Goal: Information Seeking & Learning: Learn about a topic

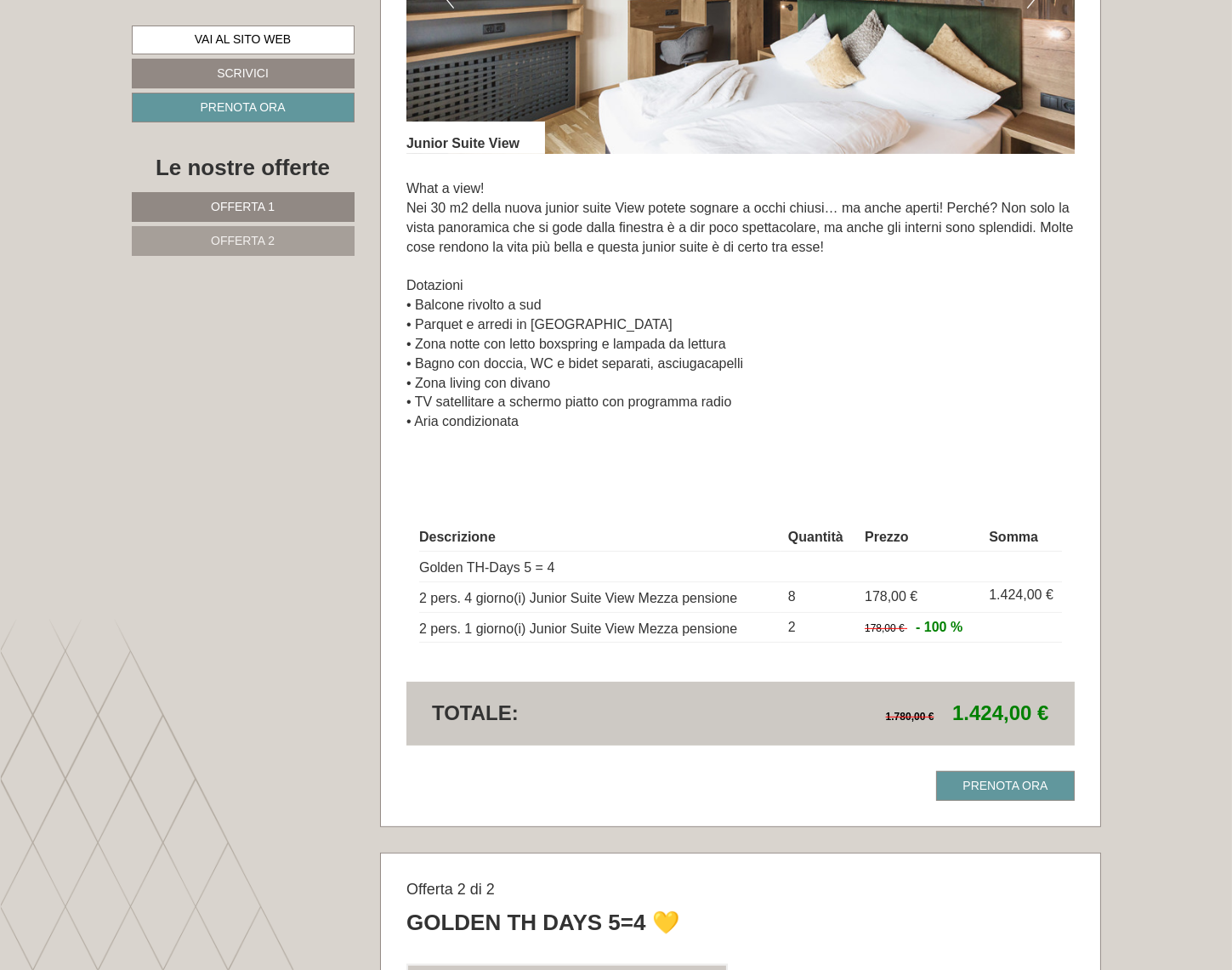
scroll to position [1391, 0]
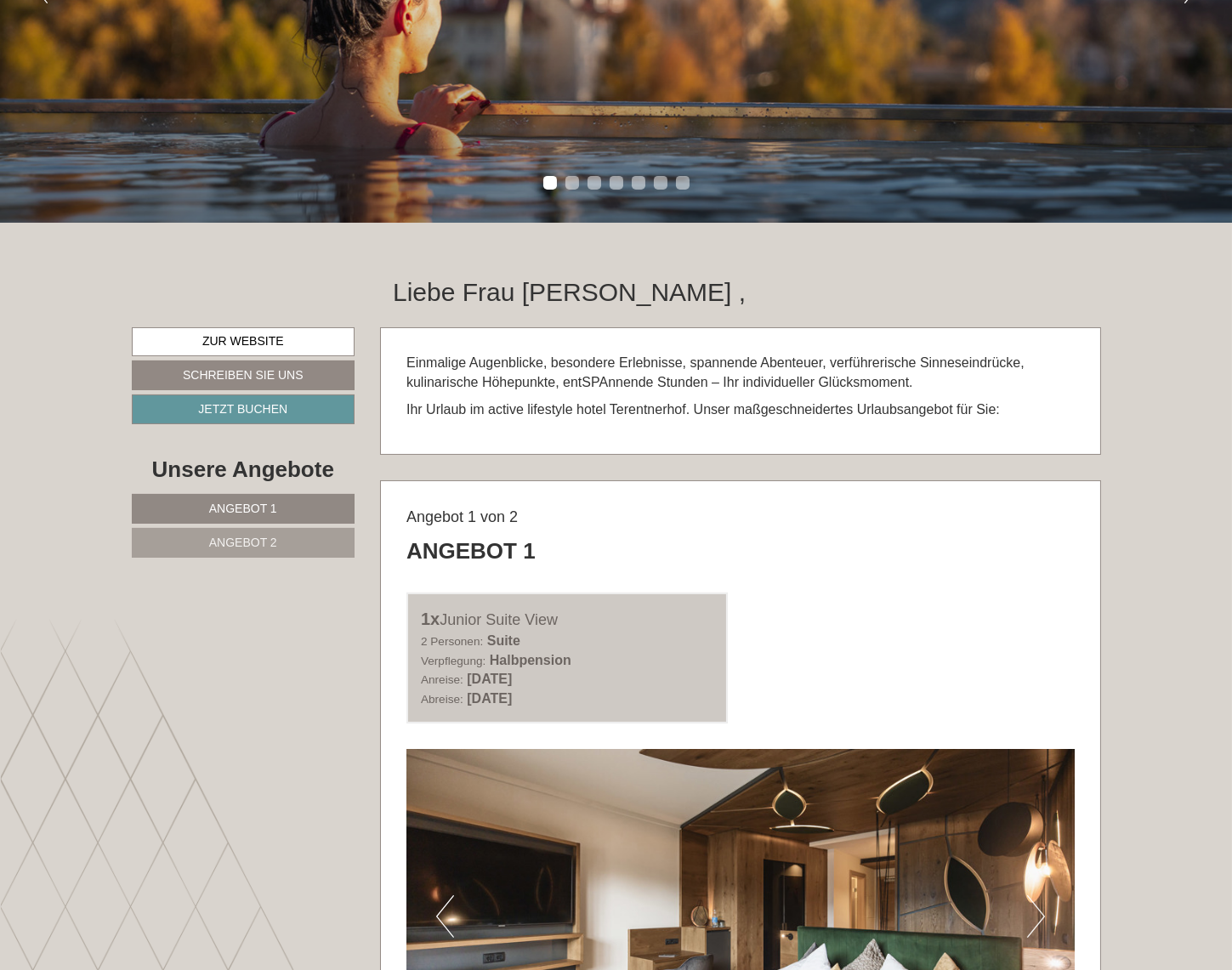
scroll to position [386, 0]
click at [252, 535] on span "Angebot 2" at bounding box center [243, 542] width 68 height 14
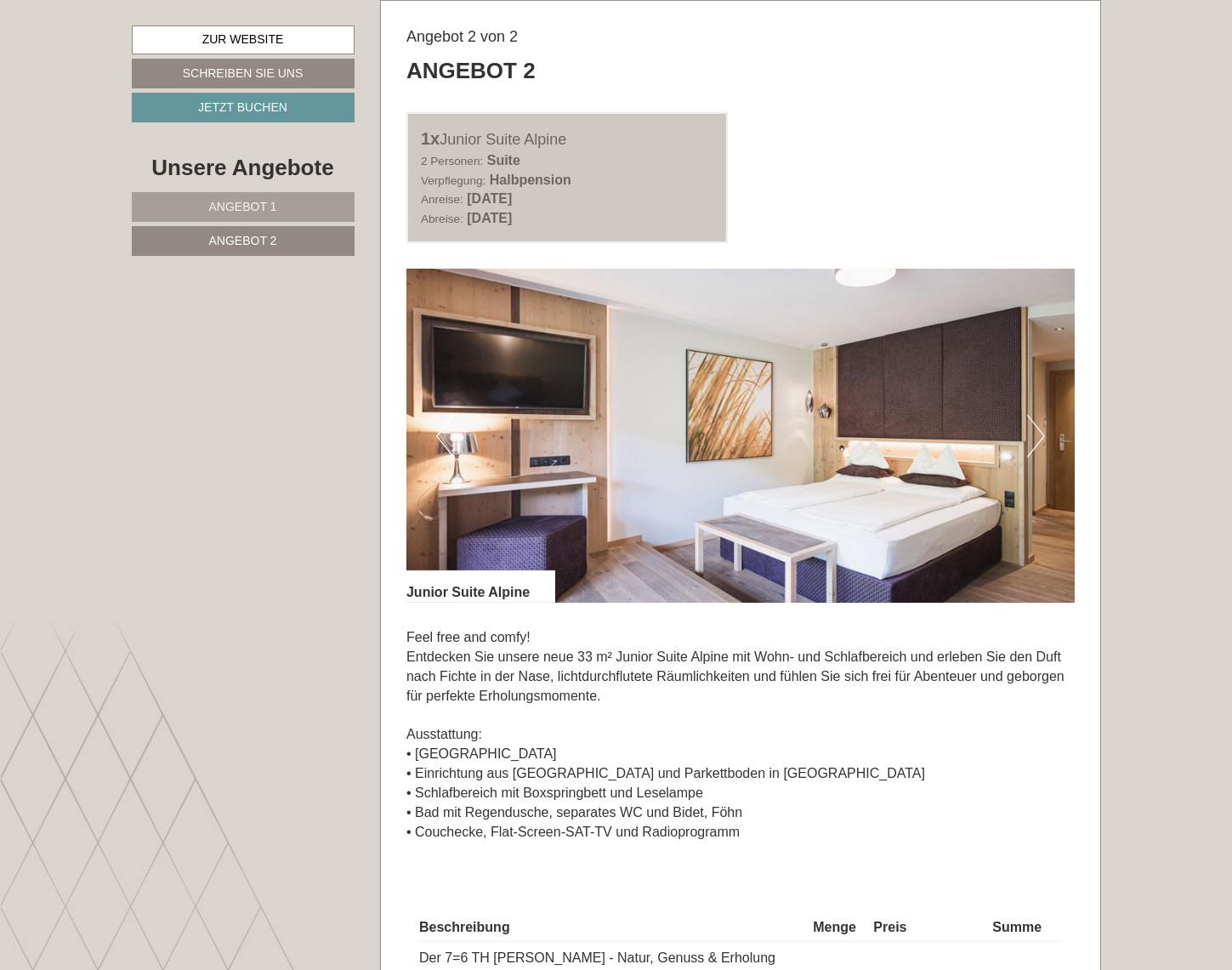
click at [251, 209] on span "Angebot 1" at bounding box center [243, 206] width 68 height 14
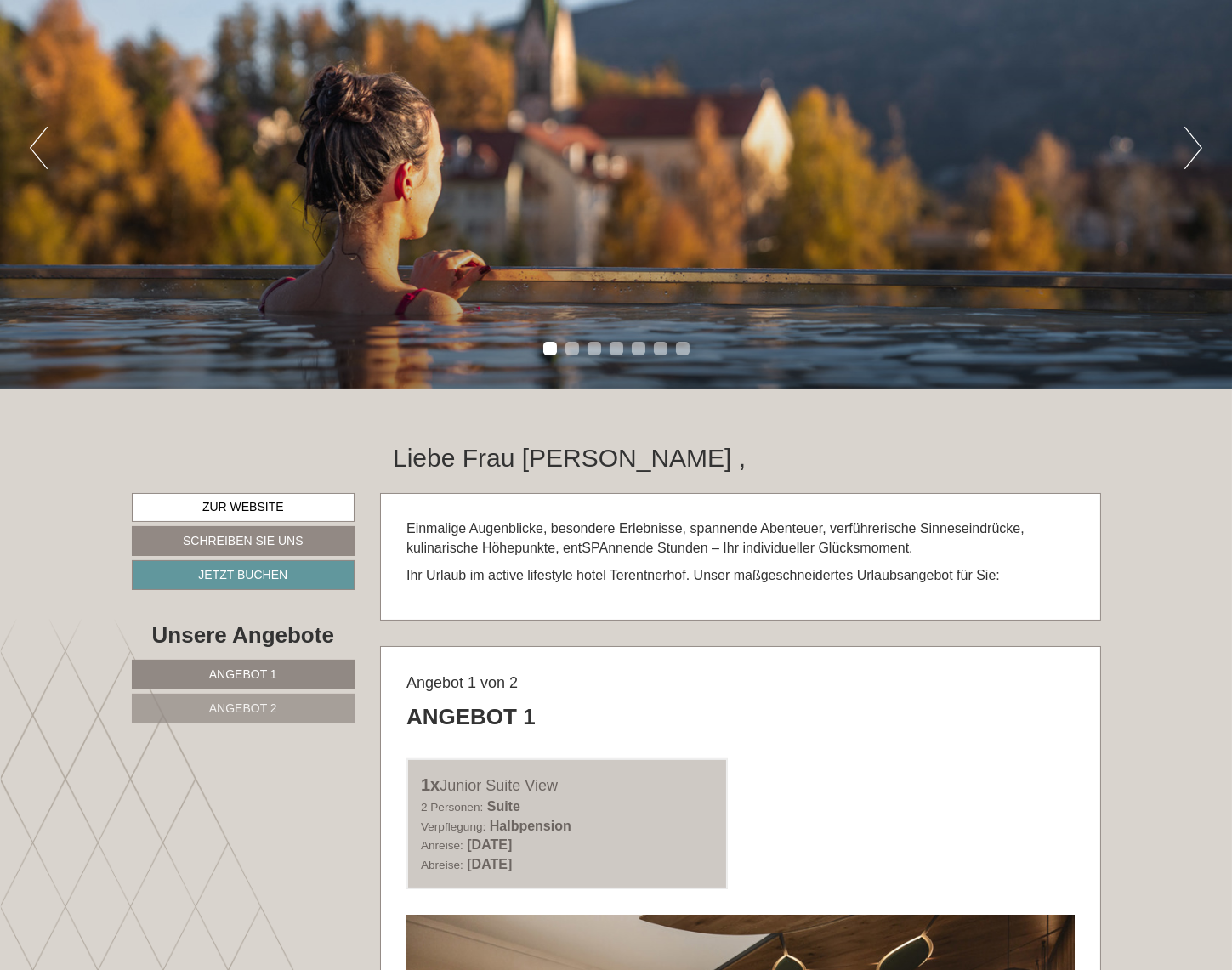
scroll to position [0, 0]
